Goal: Navigation & Orientation: Understand site structure

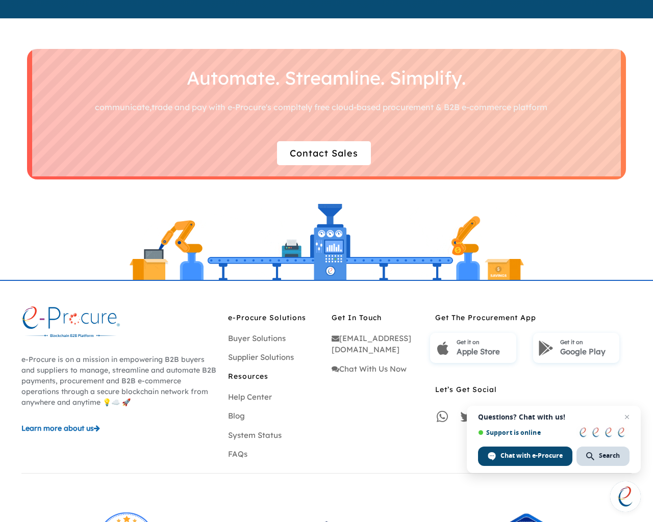
scroll to position [2916, 0]
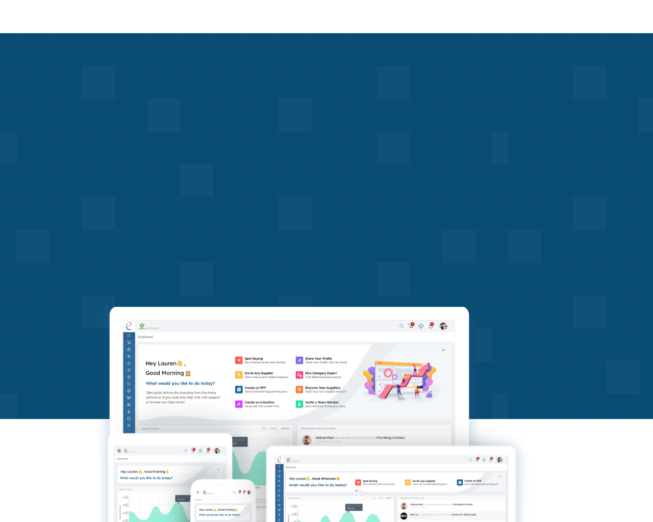
scroll to position [2949, 0]
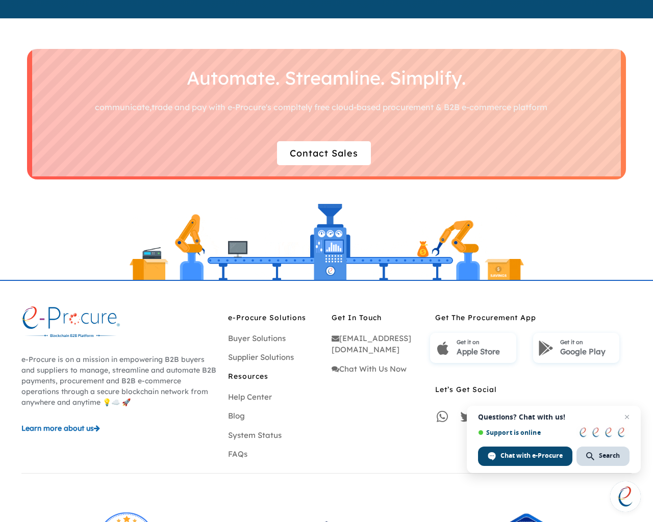
scroll to position [2916, 0]
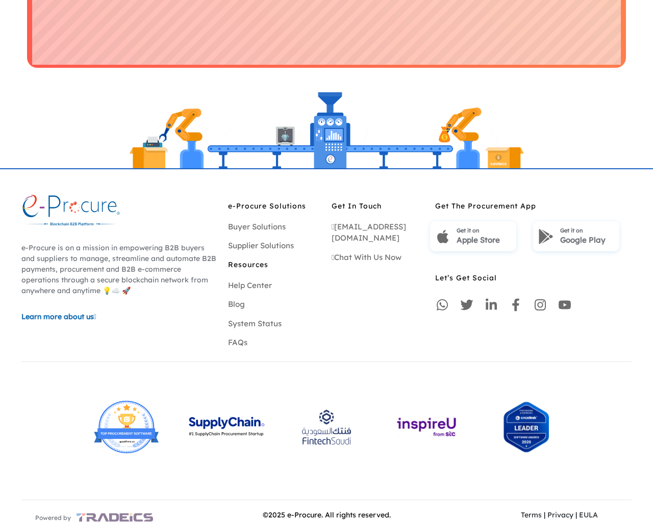
scroll to position [2949, 0]
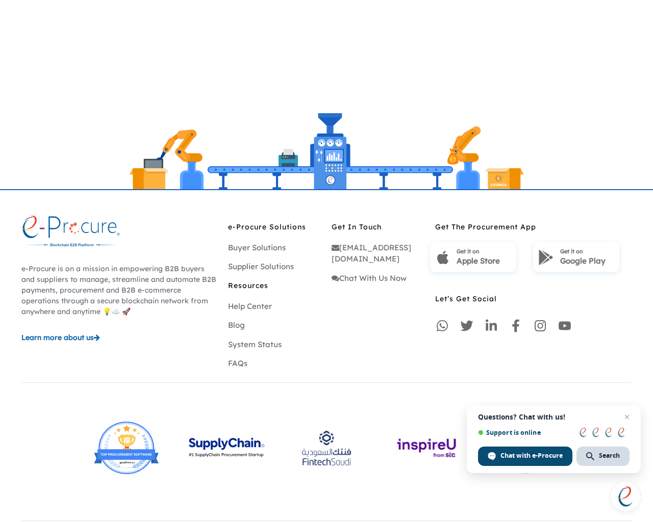
scroll to position [544, 0]
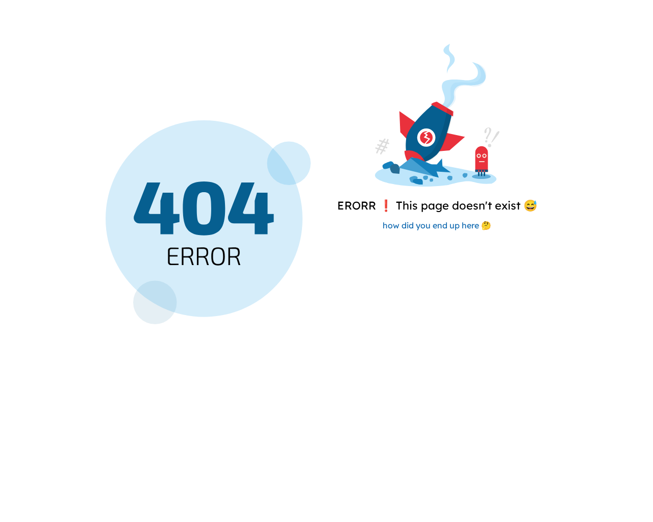
scroll to position [577, 0]
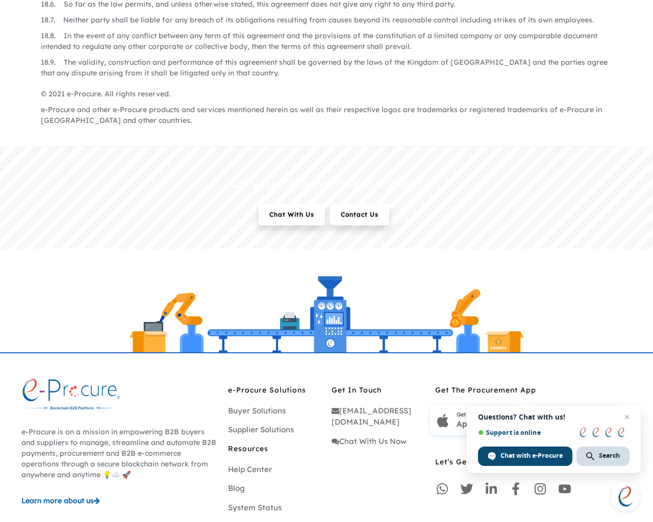
scroll to position [4010, 0]
